Goal: Transaction & Acquisition: Purchase product/service

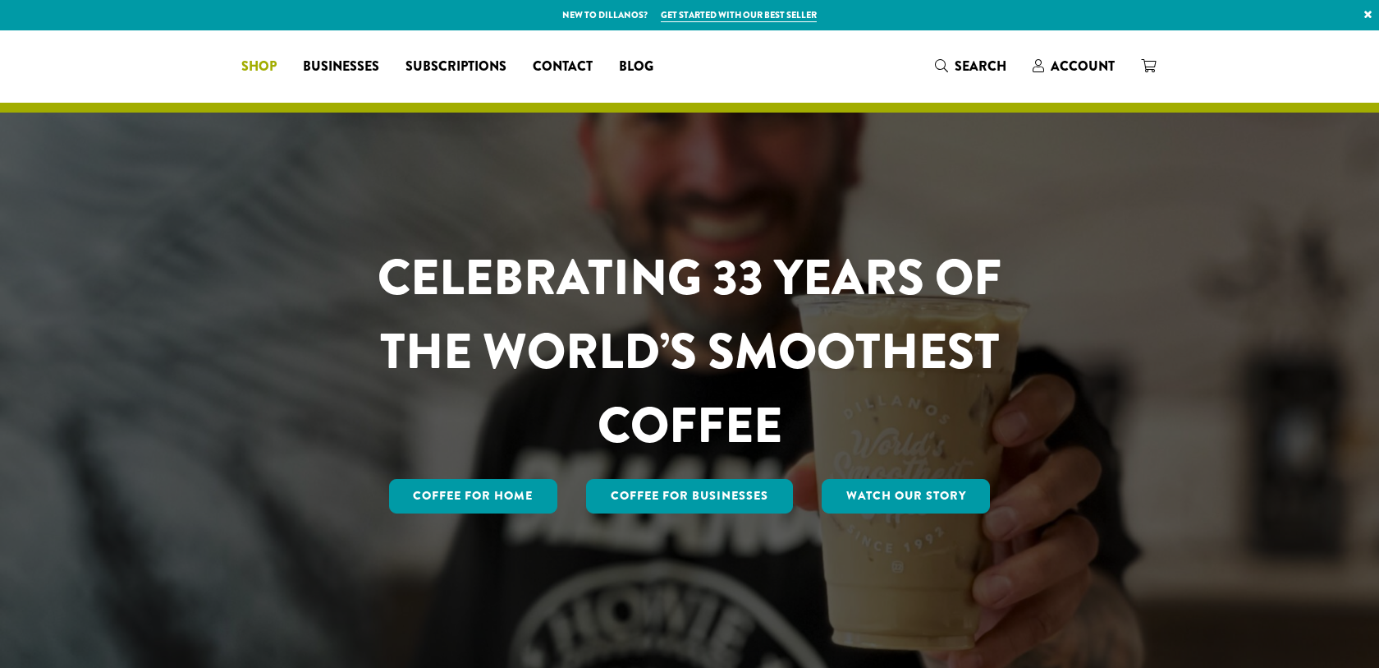
click at [277, 61] on span "Shop" at bounding box center [258, 67] width 35 height 21
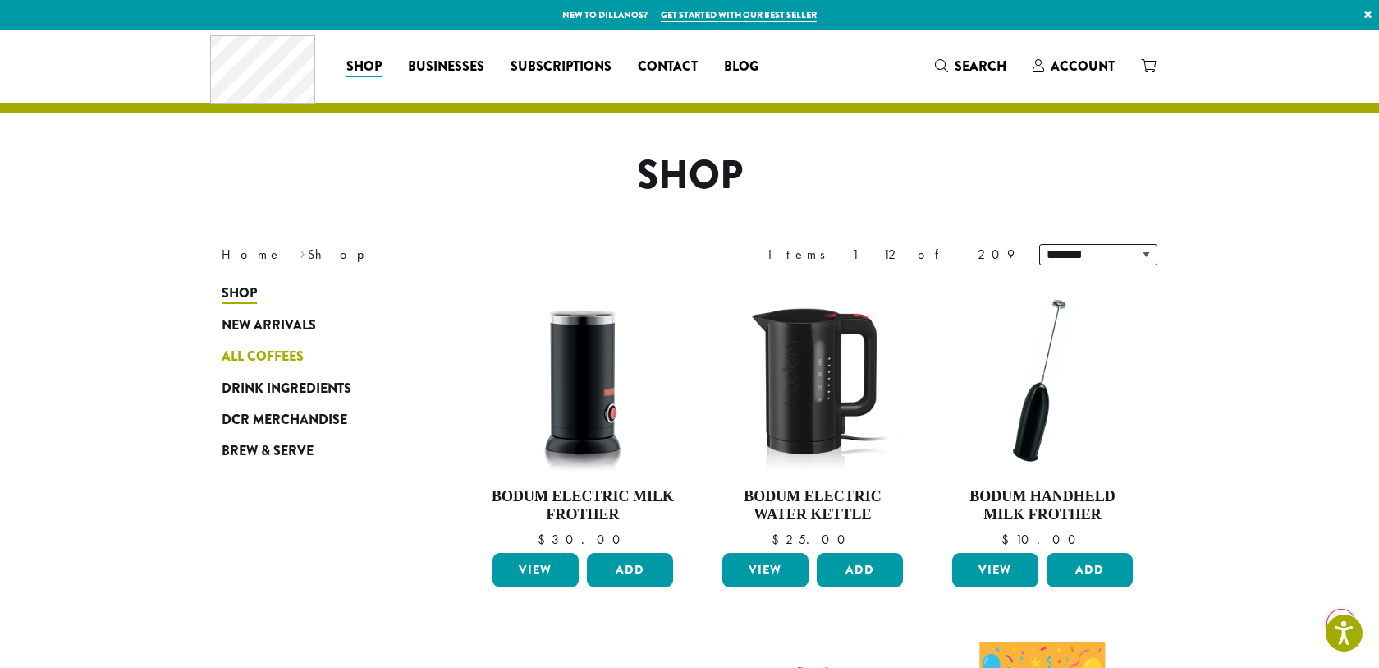
click at [251, 357] on span "All Coffees" at bounding box center [263, 357] width 82 height 21
click at [250, 354] on span "All Coffees" at bounding box center [263, 357] width 82 height 21
click at [240, 355] on span "All Coffees" at bounding box center [263, 357] width 82 height 21
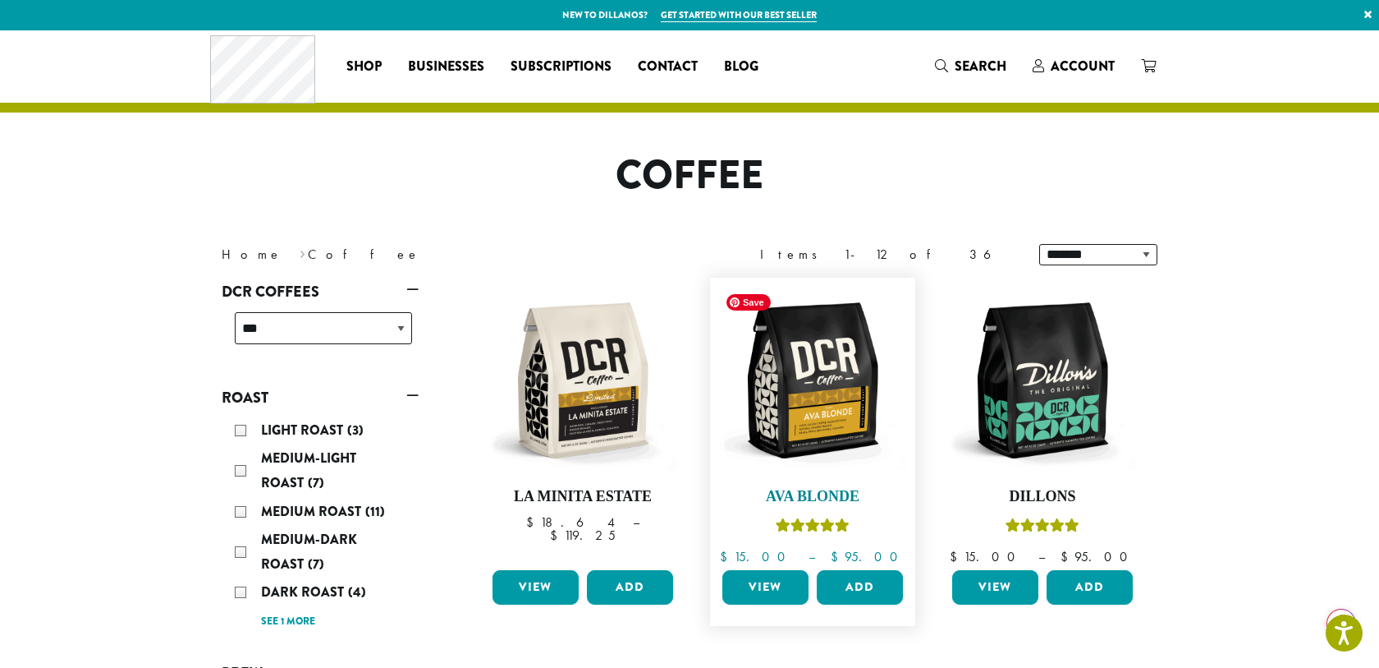
click at [769, 391] on img at bounding box center [812, 380] width 189 height 189
click at [815, 427] on img at bounding box center [812, 380] width 189 height 189
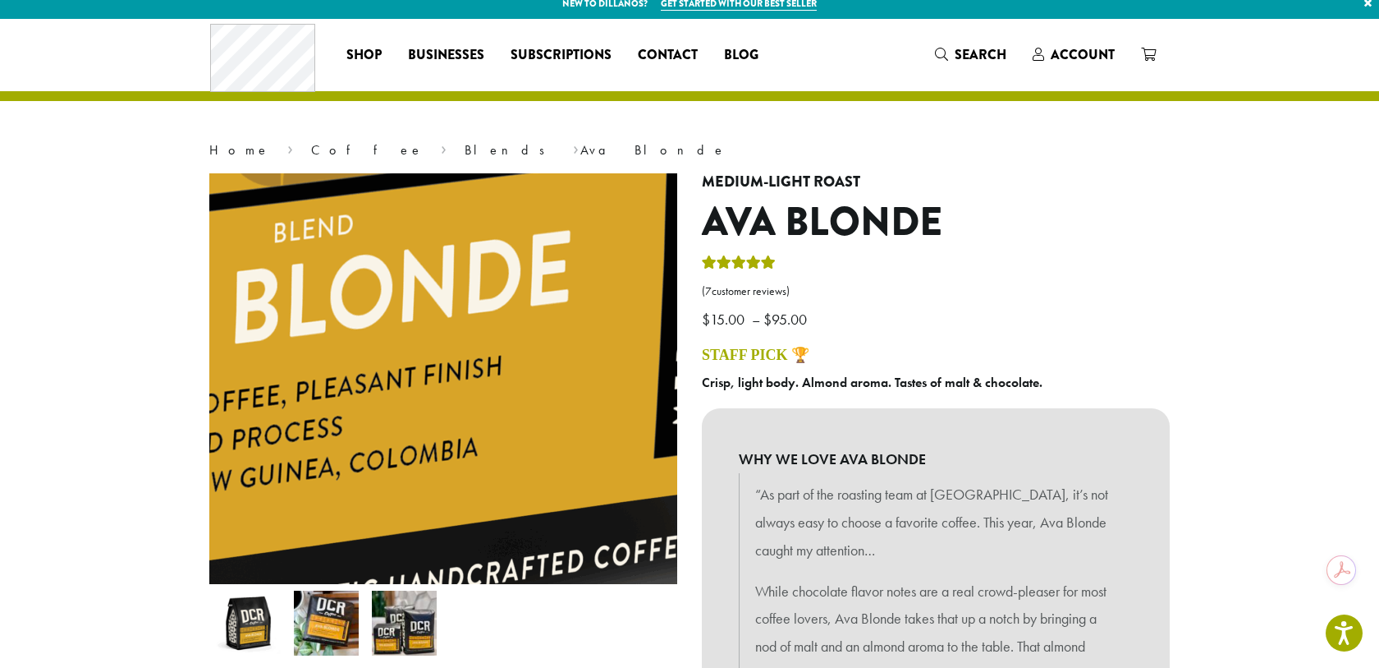
scroll to position [16, 0]
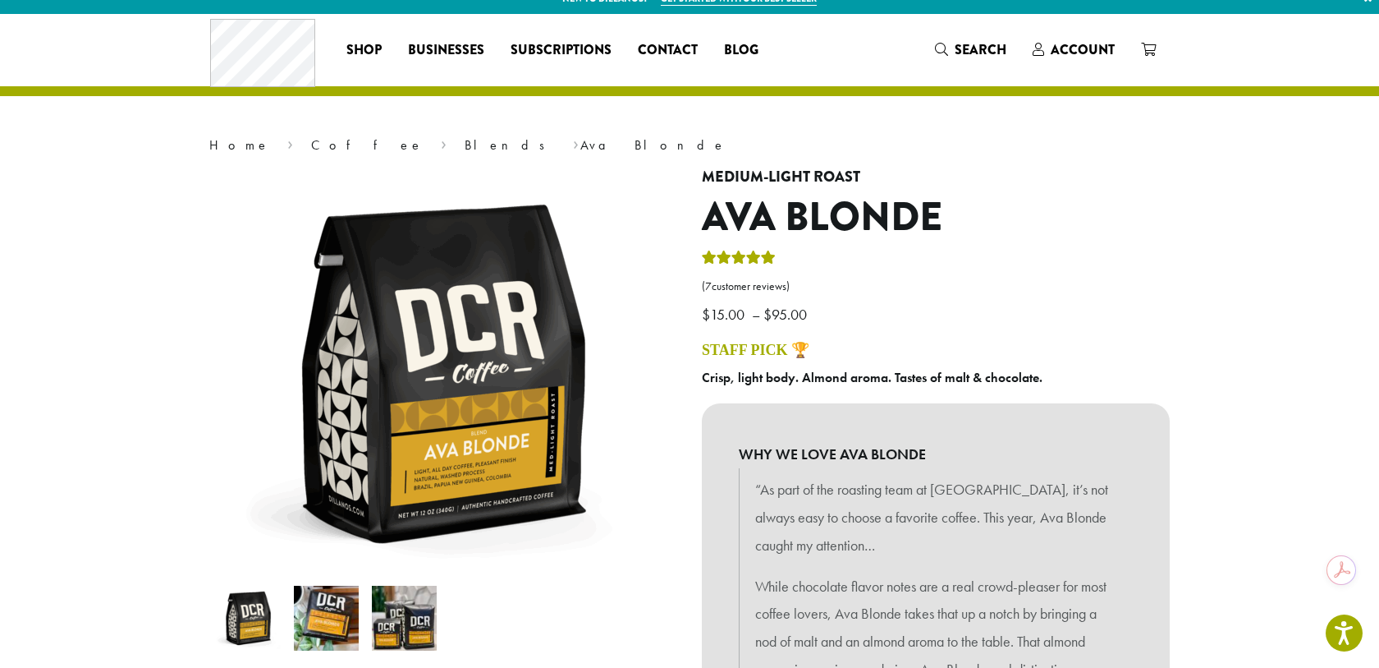
click at [335, 631] on img at bounding box center [326, 617] width 65 height 65
